Goal: Book appointment/travel/reservation

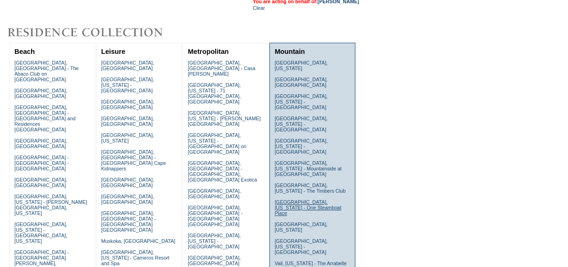
scroll to position [84, 0]
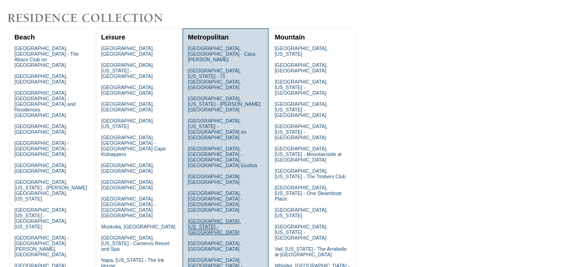
click at [199, 218] on link "[GEOGRAPHIC_DATA], [US_STATE] - [GEOGRAPHIC_DATA]" at bounding box center [214, 226] width 53 height 17
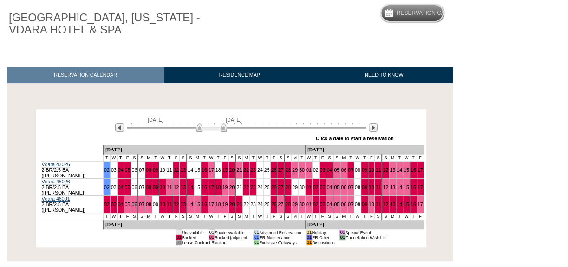
scroll to position [84, 0]
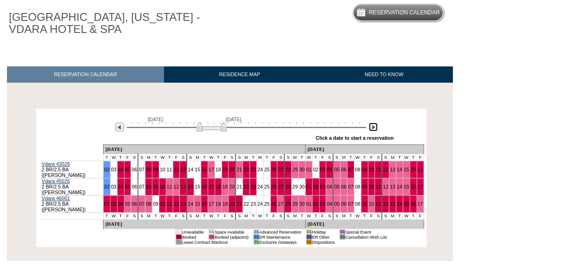
click at [372, 126] on img at bounding box center [373, 127] width 9 height 9
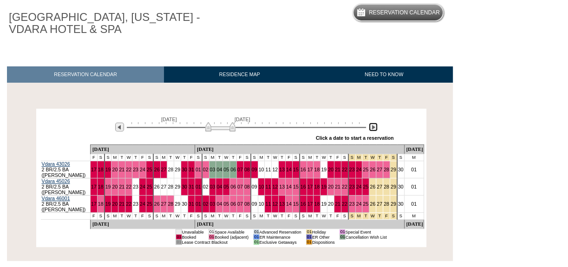
click at [372, 126] on img at bounding box center [373, 127] width 9 height 9
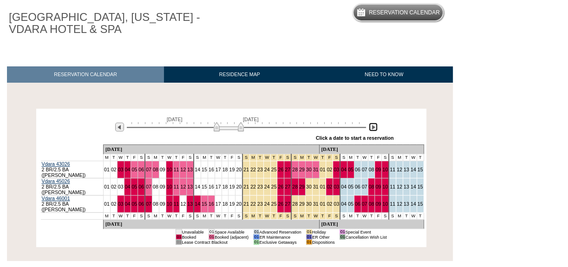
click at [372, 126] on img at bounding box center [373, 127] width 9 height 9
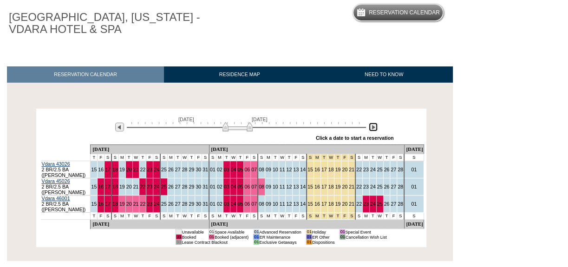
click at [372, 126] on img at bounding box center [373, 127] width 9 height 9
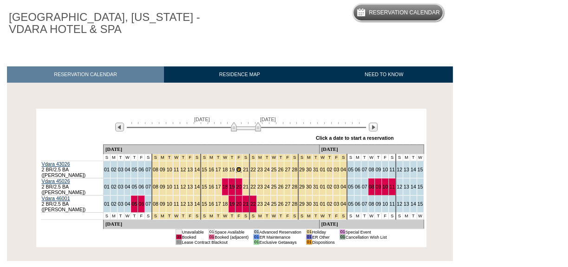
click at [236, 169] on link "20" at bounding box center [239, 170] width 6 height 6
